Goal: Communication & Community: Share content

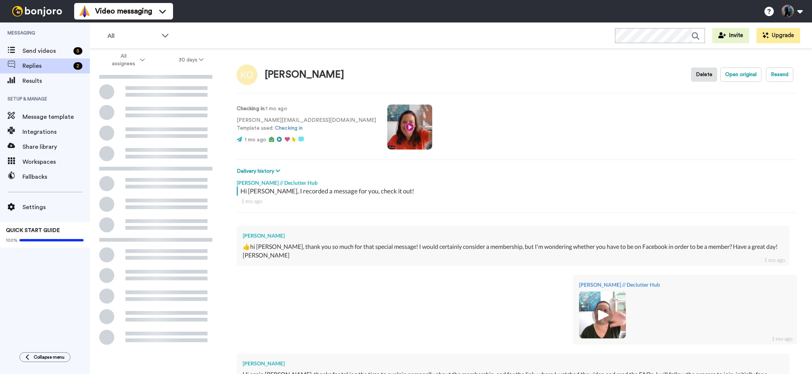
type textarea "x"
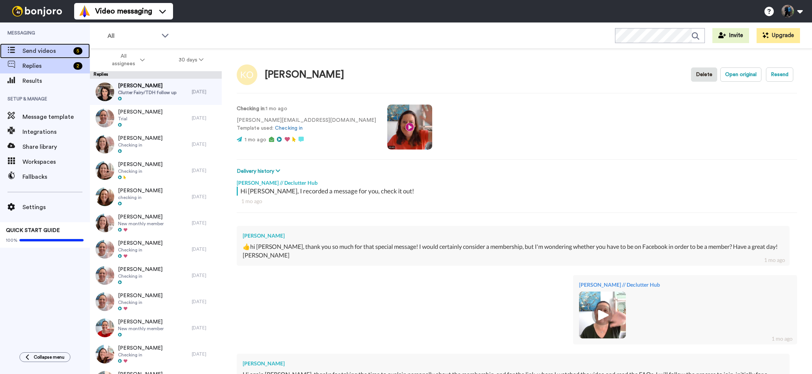
click at [56, 49] on span "Send videos" at bounding box center [46, 50] width 48 height 9
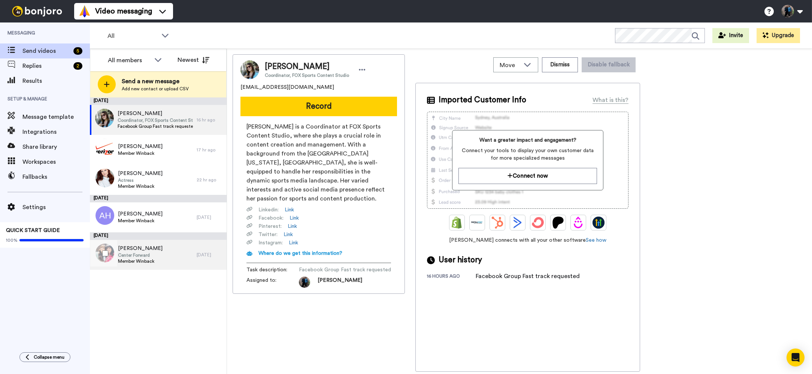
click at [171, 246] on div "[PERSON_NAME] Center Forward Member Winback" at bounding box center [143, 255] width 107 height 30
